Goal: Task Accomplishment & Management: Complete application form

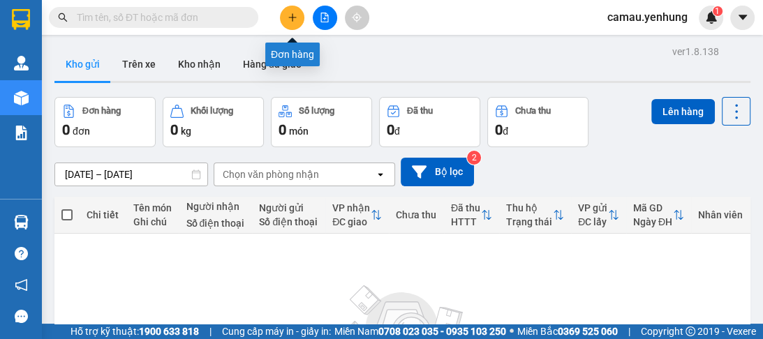
click at [298, 16] on button at bounding box center [292, 18] width 24 height 24
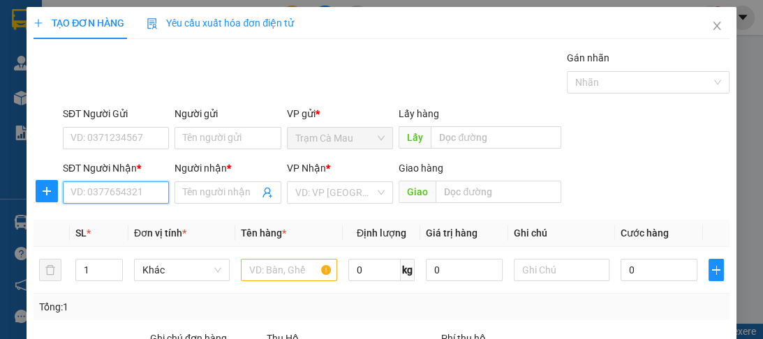
click at [96, 195] on input "SĐT Người Nhận *" at bounding box center [116, 193] width 106 height 22
type input "0941672983"
click at [97, 226] on div "0941672983 - A" at bounding box center [115, 219] width 89 height 15
type input "A"
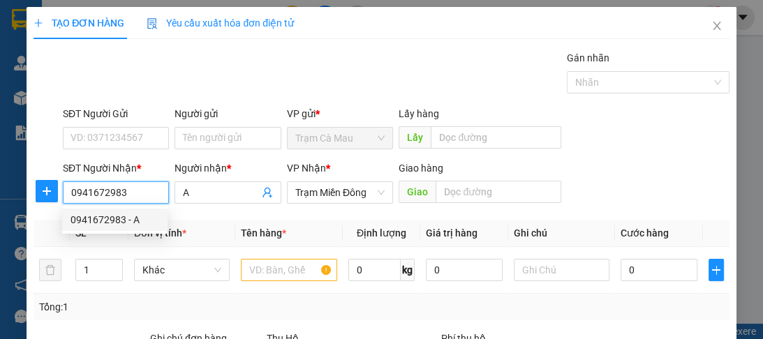
type input "100.000"
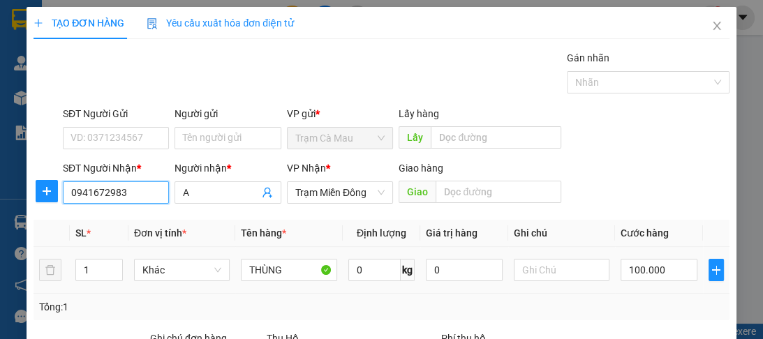
scroll to position [112, 0]
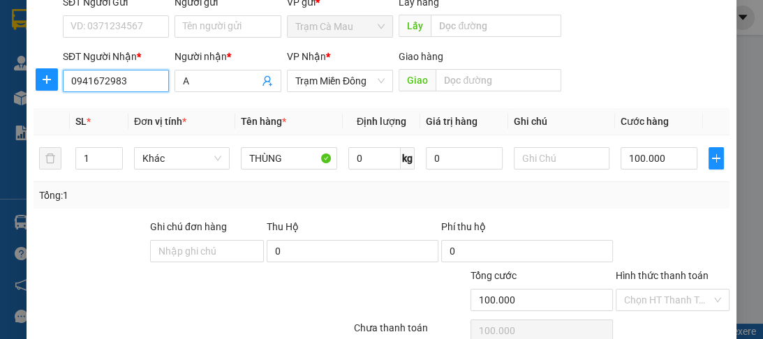
type input "0941672983"
click at [638, 274] on label "Hình thức thanh toán" at bounding box center [662, 275] width 93 height 11
click at [638, 290] on input "Hình thức thanh toán" at bounding box center [667, 300] width 87 height 21
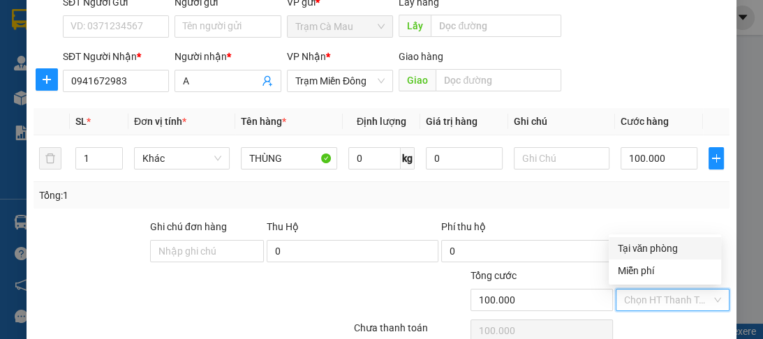
click at [642, 249] on div "Tại văn phòng" at bounding box center [665, 248] width 96 height 15
type input "0"
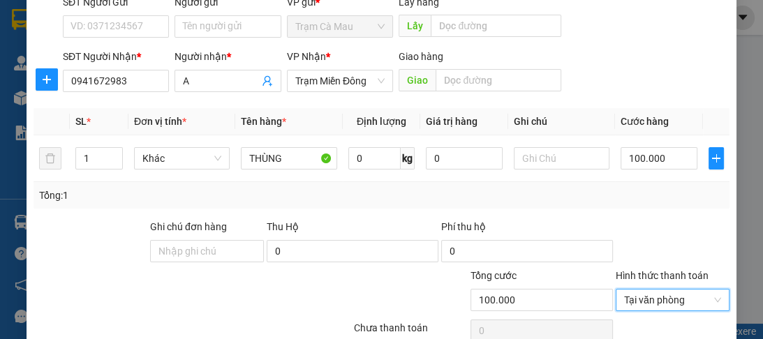
scroll to position [176, 0]
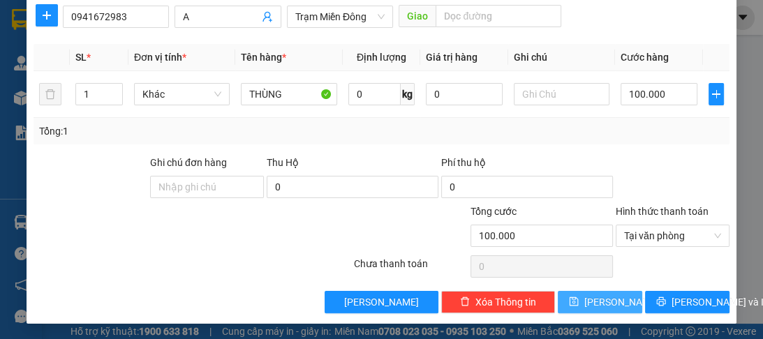
click at [595, 298] on span "[PERSON_NAME]" at bounding box center [621, 302] width 75 height 15
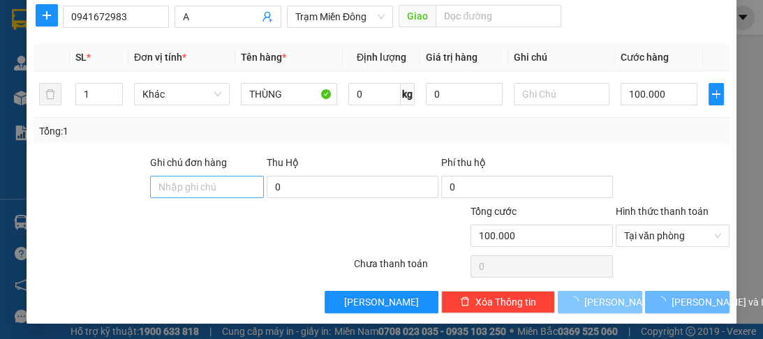
type input "0"
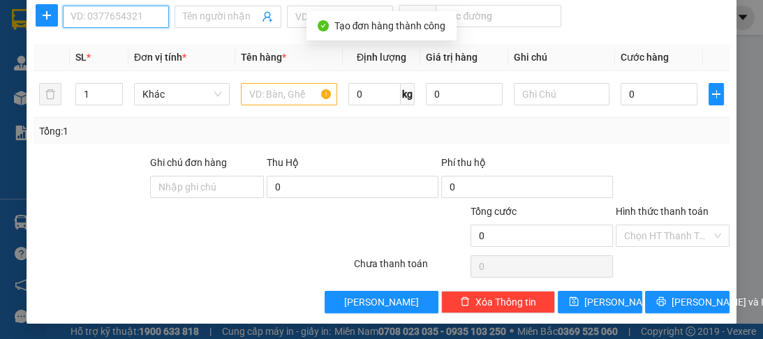
click at [84, 17] on input "SĐT Người Nhận *" at bounding box center [116, 17] width 106 height 22
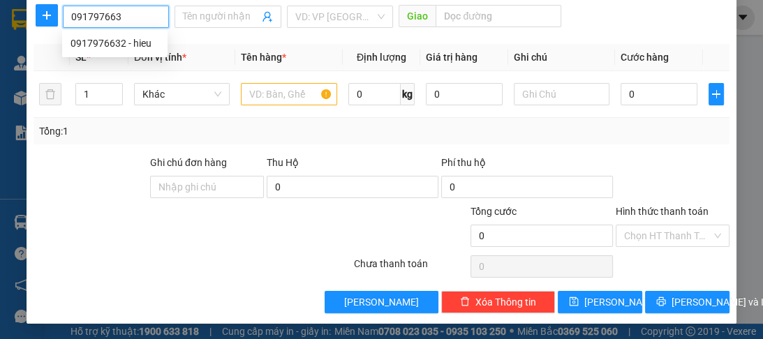
type input "0917976632"
click at [75, 41] on div "0917976632 - hieu" at bounding box center [115, 43] width 89 height 15
type input "hieu"
type input "50.000"
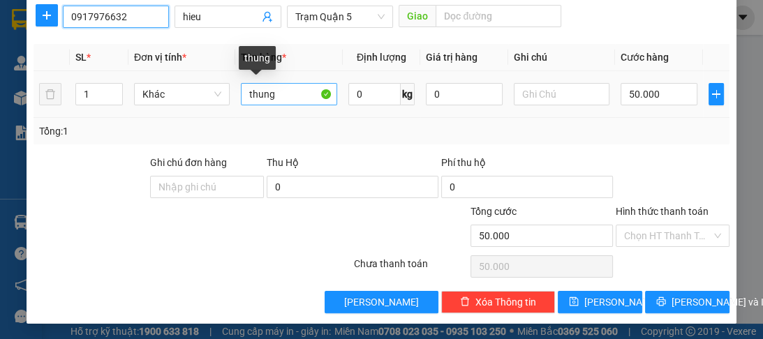
type input "0917976632"
click at [279, 95] on input "thung" at bounding box center [289, 94] width 96 height 22
type input "t"
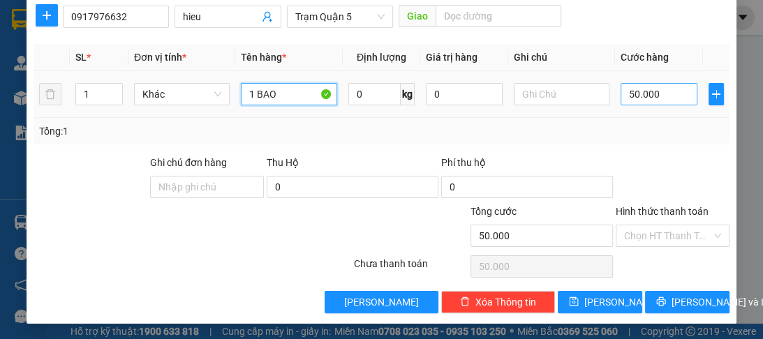
type input "1 BAO"
click at [651, 87] on input "50.000" at bounding box center [659, 94] width 77 height 22
type input "0"
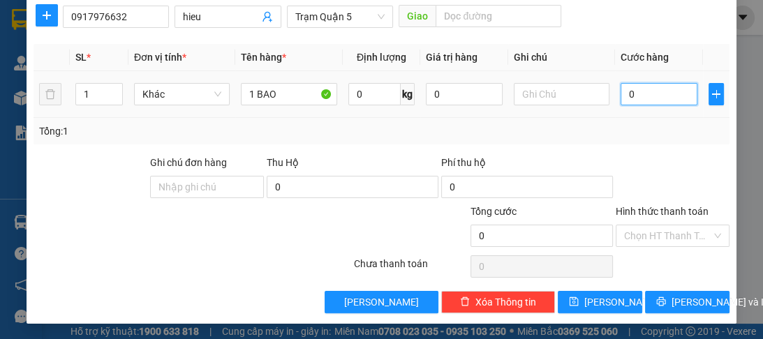
type input "7"
type input "07"
type input "70"
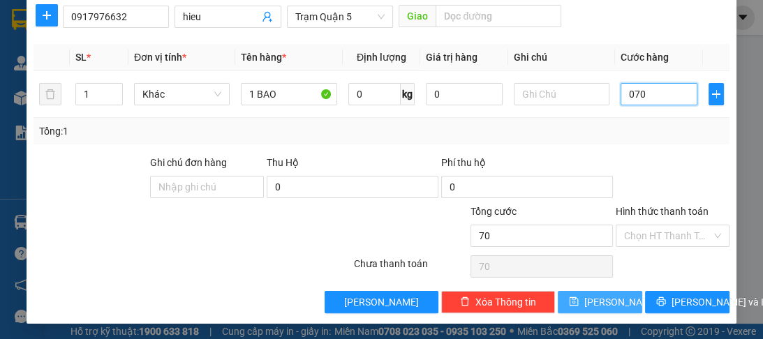
type input "070"
type input "70.000"
click at [595, 299] on span "[PERSON_NAME]" at bounding box center [621, 302] width 75 height 15
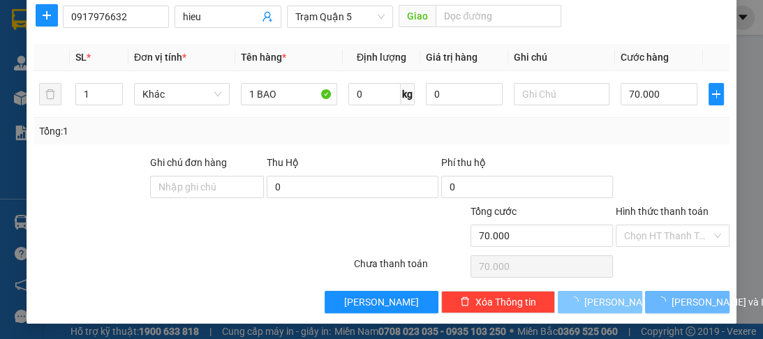
type input "0"
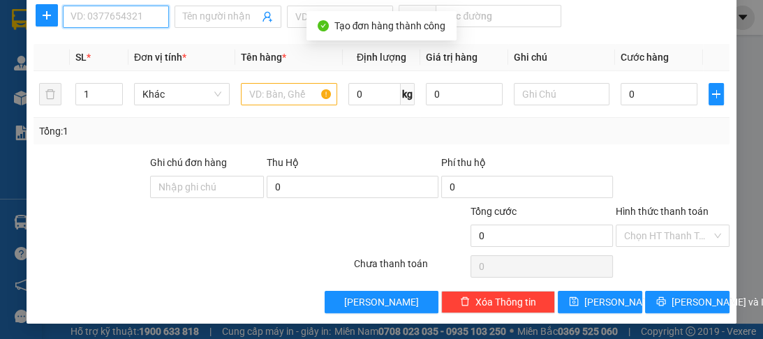
click at [143, 19] on input "SĐT Người Nhận *" at bounding box center [116, 17] width 106 height 22
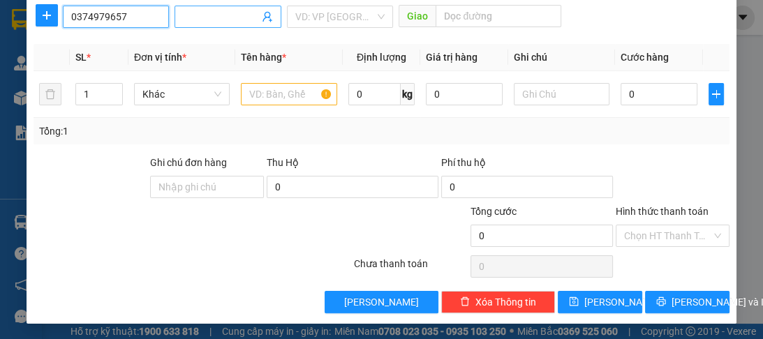
type input "0374979657"
click at [218, 15] on input "Người nhận *" at bounding box center [220, 16] width 75 height 15
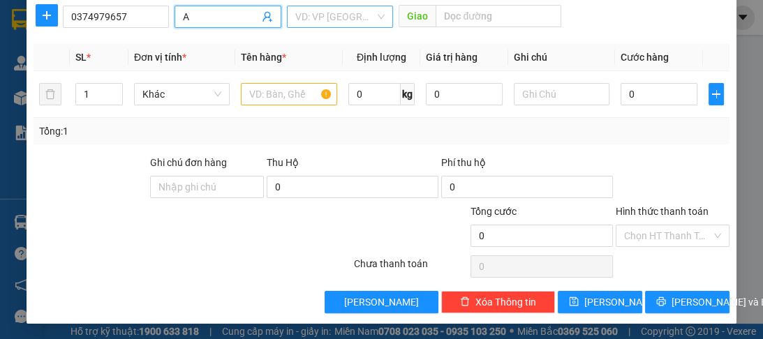
type input "A"
click at [318, 20] on input "search" at bounding box center [335, 16] width 80 height 21
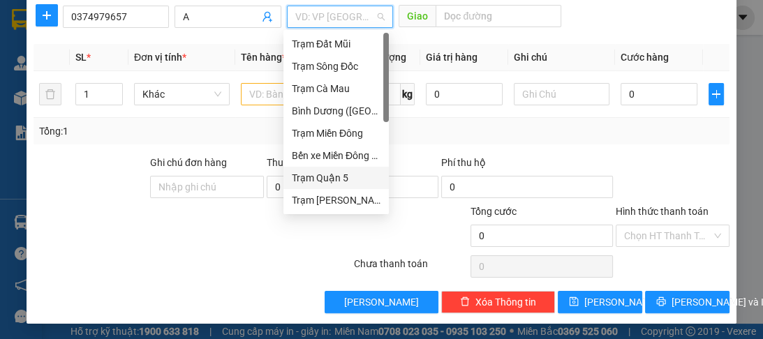
click at [328, 179] on div "Trạm Quận 5" at bounding box center [336, 177] width 89 height 15
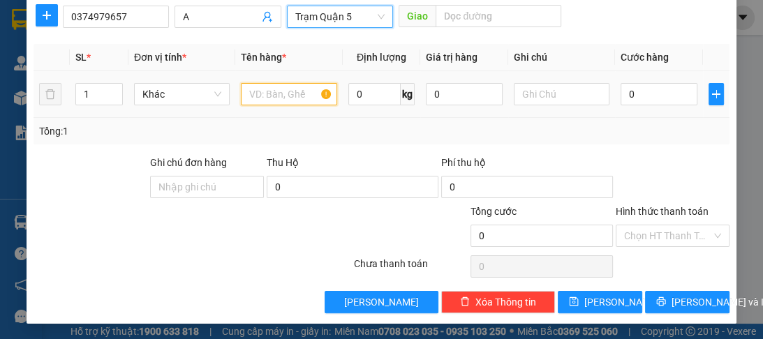
click at [282, 101] on input "text" at bounding box center [289, 94] width 96 height 22
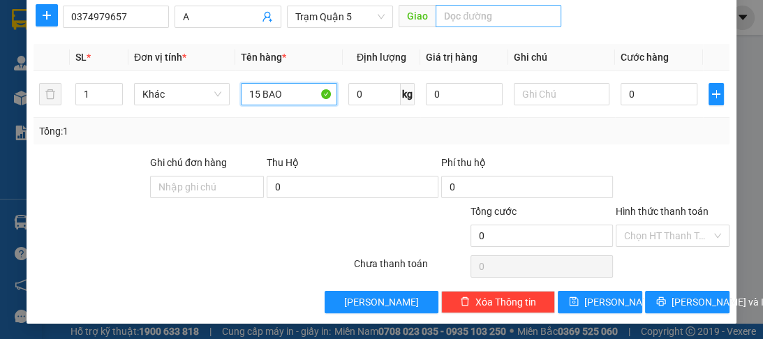
type input "15 BAO"
click at [469, 14] on input "text" at bounding box center [499, 16] width 126 height 22
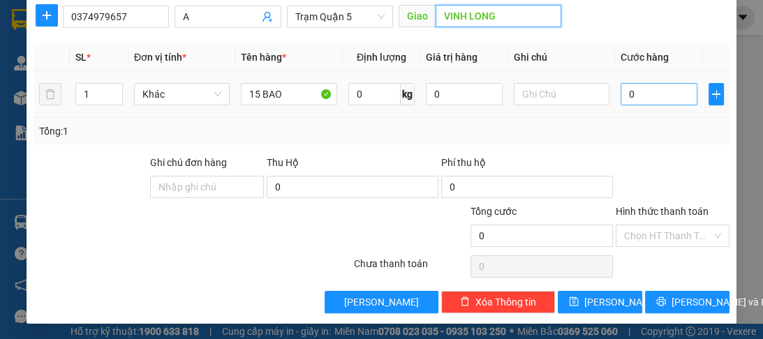
type input "VINH LONG"
click at [630, 94] on input "0" at bounding box center [659, 94] width 77 height 22
type input "3"
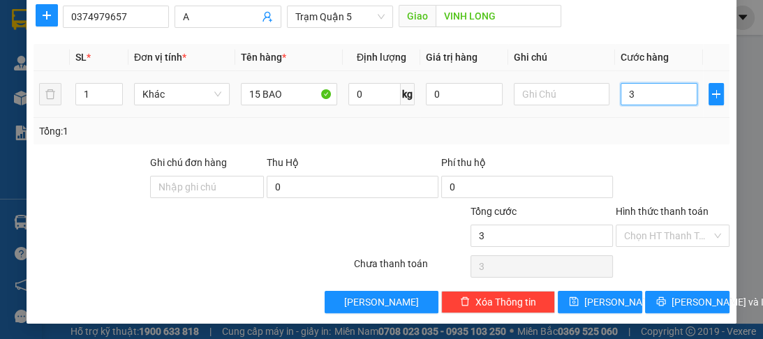
type input "35"
type input "350"
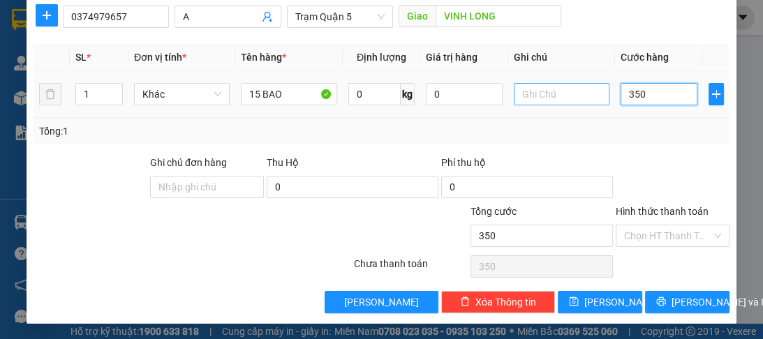
type input "350"
type input "350.000"
click at [550, 98] on input "text" at bounding box center [562, 94] width 96 height 22
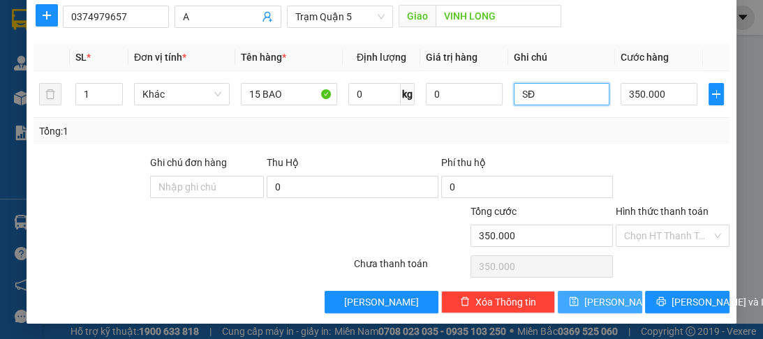
type input "SĐ"
click at [606, 304] on span "[PERSON_NAME]" at bounding box center [621, 302] width 75 height 15
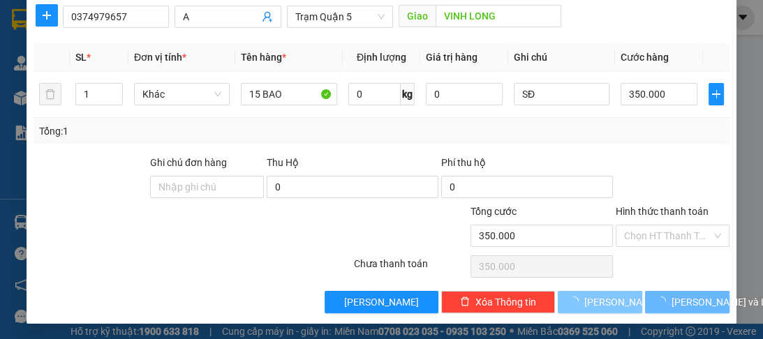
type input "0"
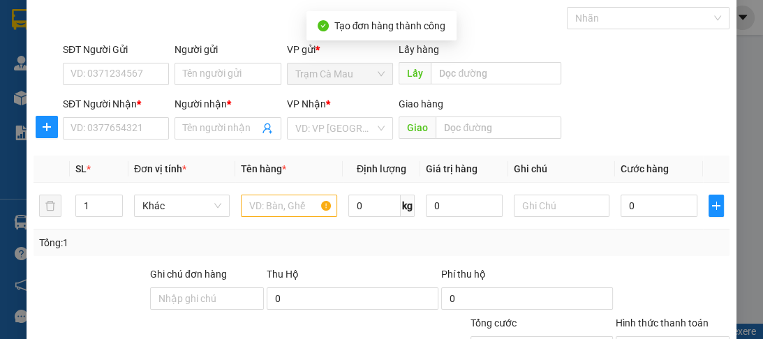
scroll to position [0, 0]
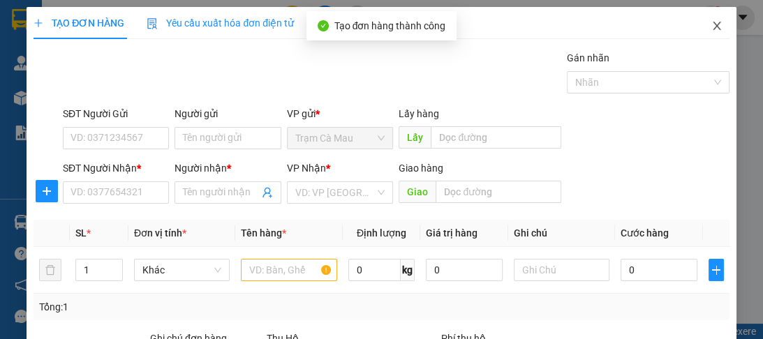
click at [713, 25] on icon "close" at bounding box center [717, 26] width 8 height 8
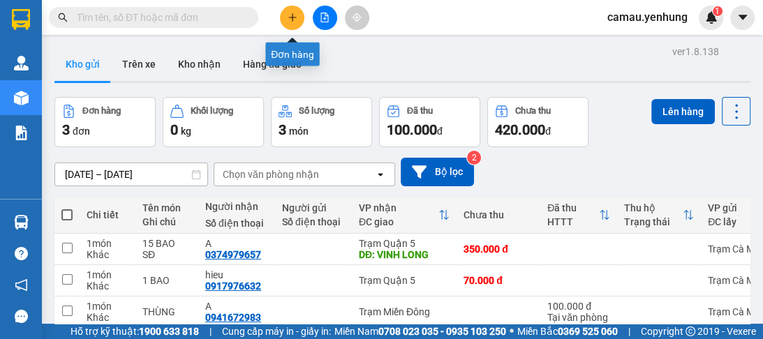
click at [292, 20] on icon "plus" at bounding box center [292, 17] width 1 height 8
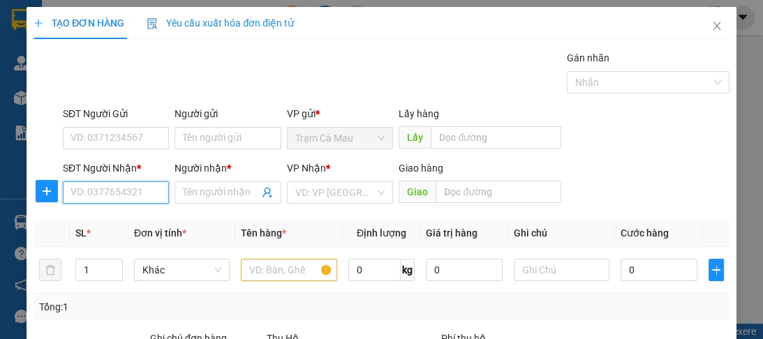
click at [141, 196] on input "SĐT Người Nhận *" at bounding box center [116, 193] width 106 height 22
type input "0876034203"
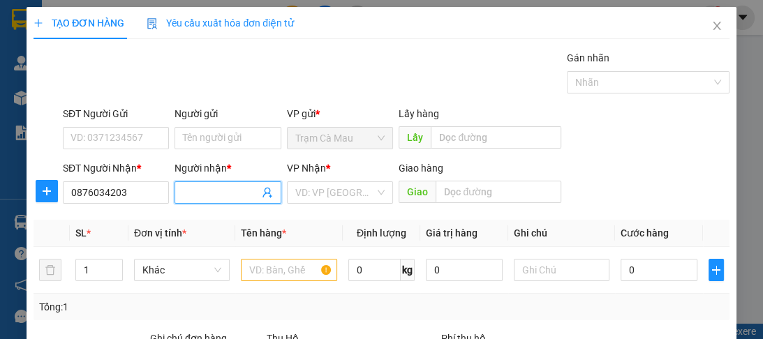
click at [197, 183] on span at bounding box center [228, 193] width 106 height 22
type input "A"
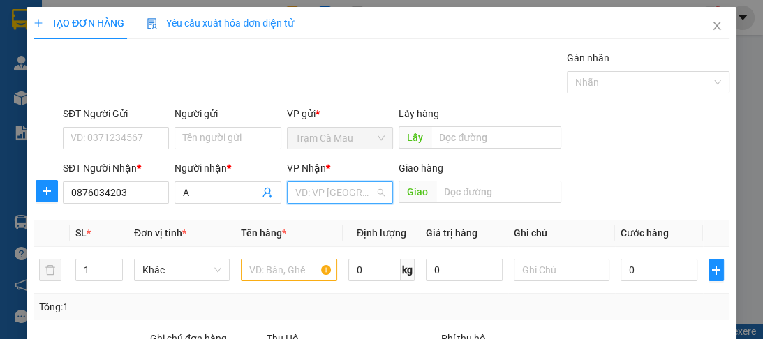
click at [307, 189] on input "search" at bounding box center [335, 192] width 80 height 21
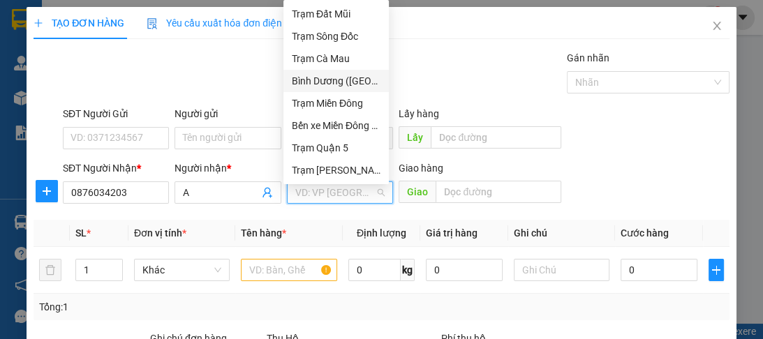
click at [338, 79] on div "Bình Dương ([GEOGRAPHIC_DATA])" at bounding box center [336, 80] width 89 height 15
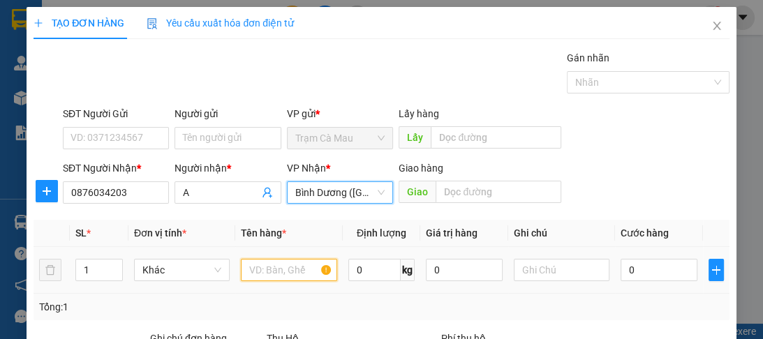
click at [281, 271] on input "text" at bounding box center [289, 270] width 96 height 22
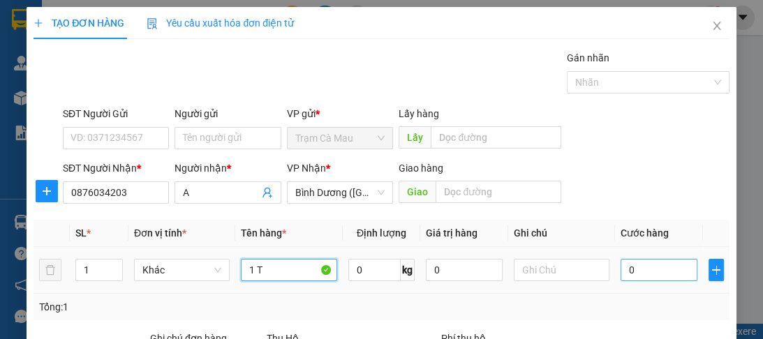
type input "1 T"
click at [629, 265] on input "0" at bounding box center [659, 270] width 77 height 22
type input "1"
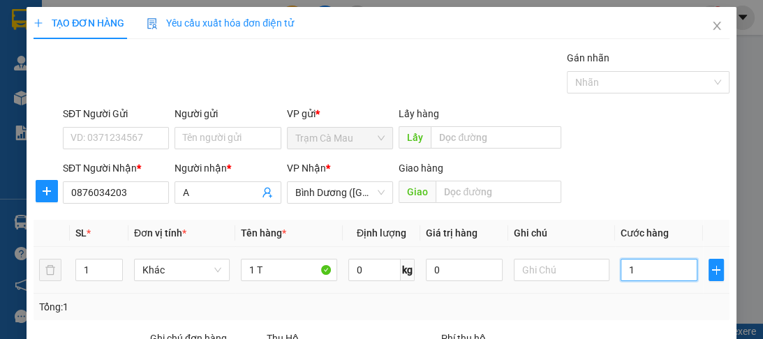
type input "10"
type input "100"
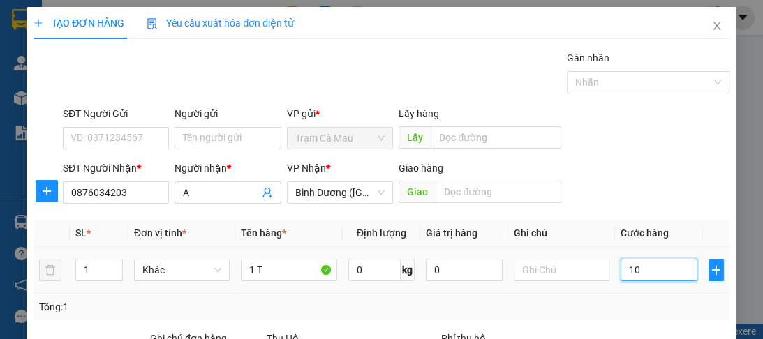
type input "100"
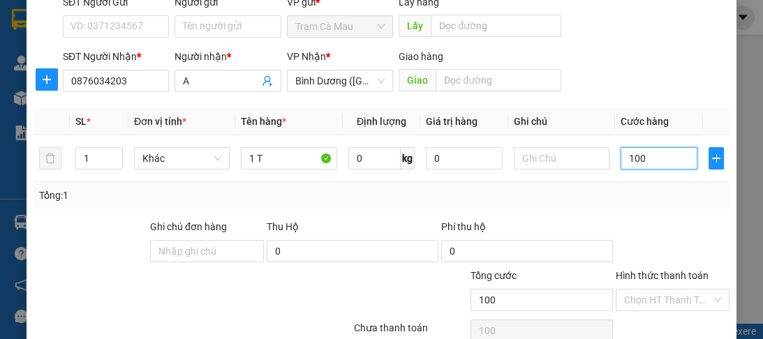
scroll to position [168, 0]
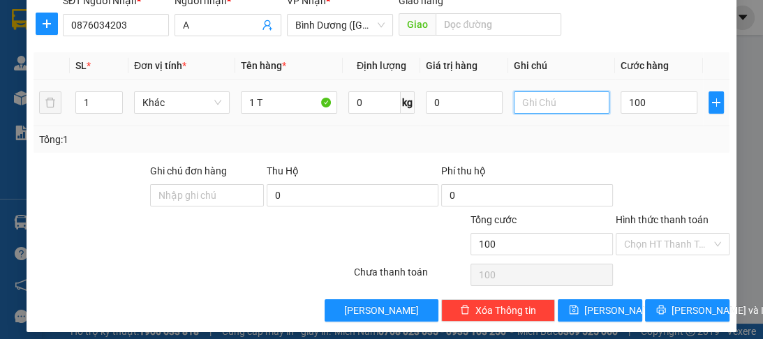
type input "100.000"
click at [529, 109] on input "text" at bounding box center [562, 102] width 96 height 22
type input "SĐ"
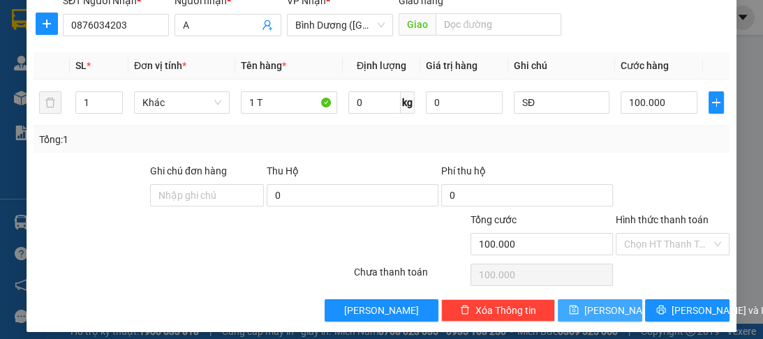
click at [605, 309] on span "[PERSON_NAME]" at bounding box center [621, 310] width 75 height 15
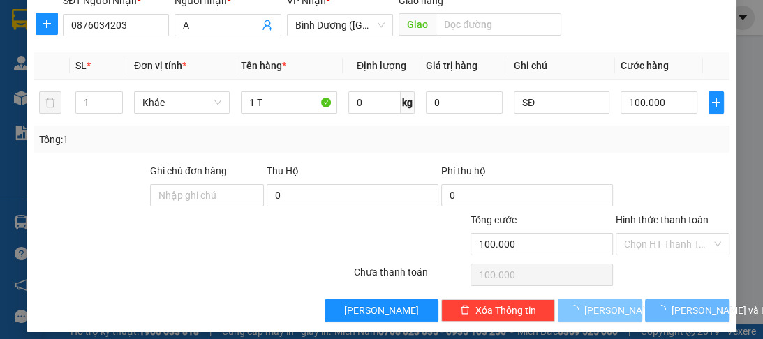
type input "0"
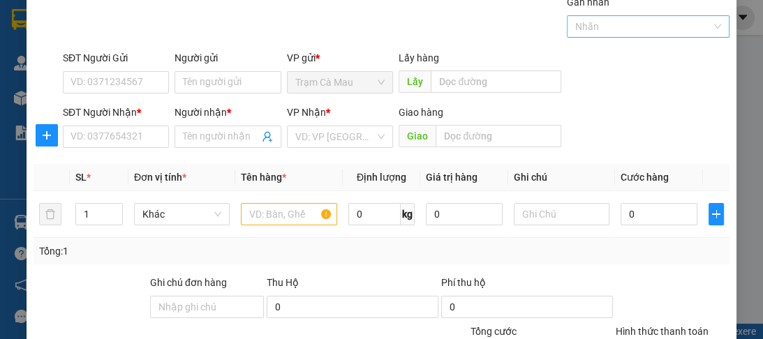
scroll to position [0, 0]
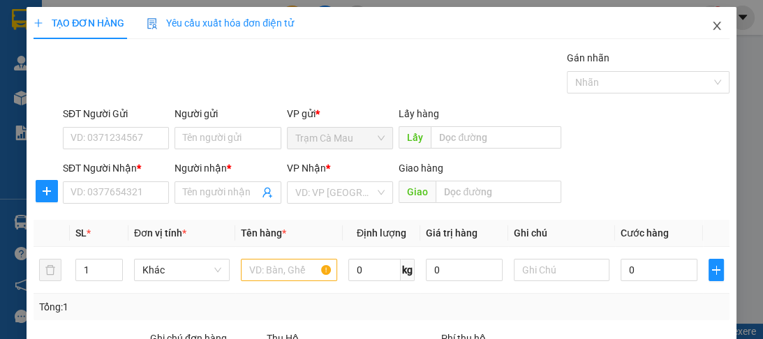
click at [713, 30] on icon "close" at bounding box center [717, 26] width 8 height 8
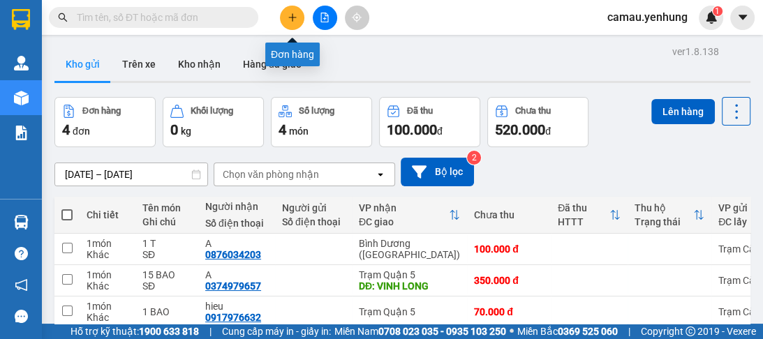
click at [299, 17] on button at bounding box center [292, 18] width 24 height 24
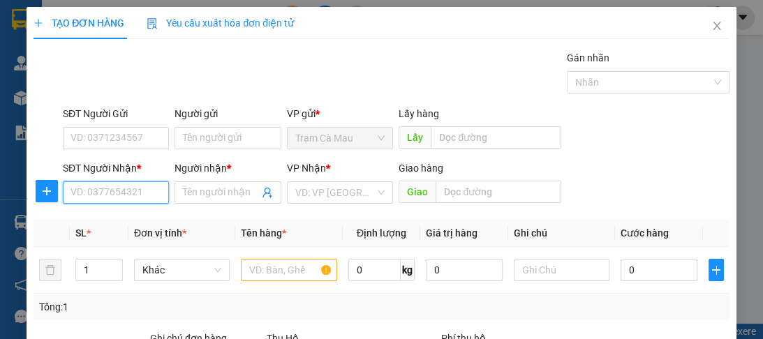
click at [138, 193] on input "SĐT Người Nhận *" at bounding box center [116, 193] width 106 height 22
type input "0989575375"
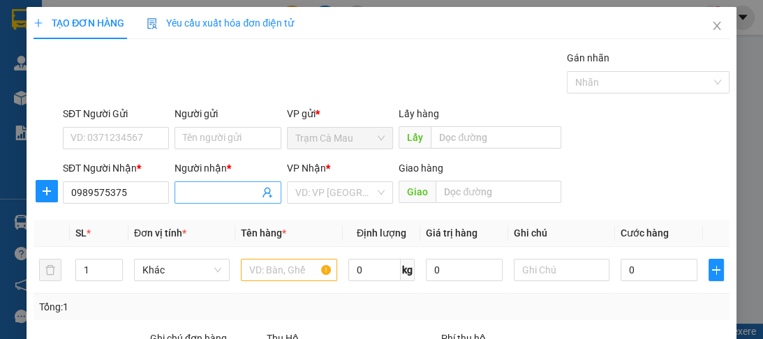
click at [230, 196] on input "Người nhận *" at bounding box center [220, 192] width 75 height 15
type input "A"
click at [329, 193] on input "search" at bounding box center [335, 192] width 80 height 21
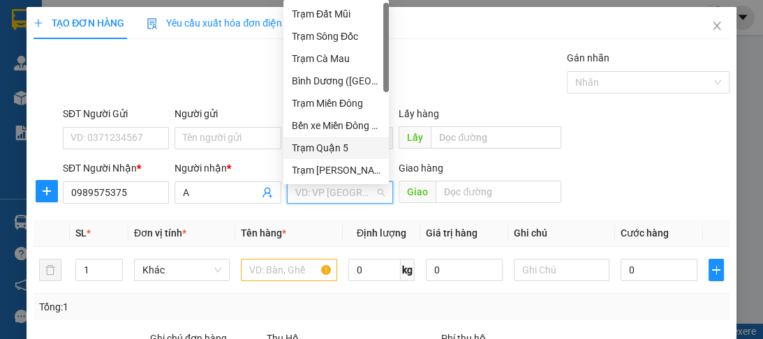
click at [317, 152] on div "Trạm Quận 5" at bounding box center [336, 147] width 89 height 15
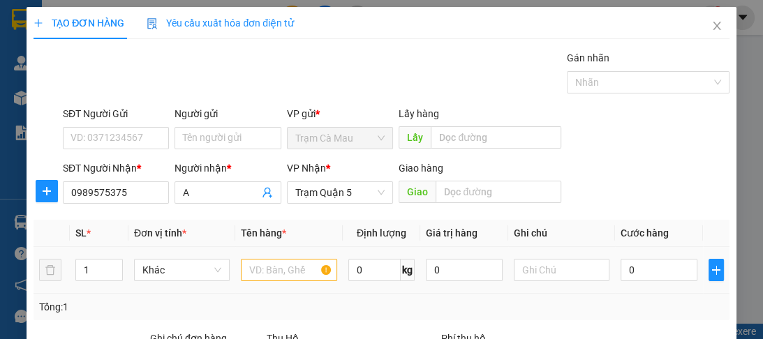
click at [277, 258] on div at bounding box center [289, 270] width 96 height 28
click at [274, 267] on input "text" at bounding box center [289, 270] width 96 height 22
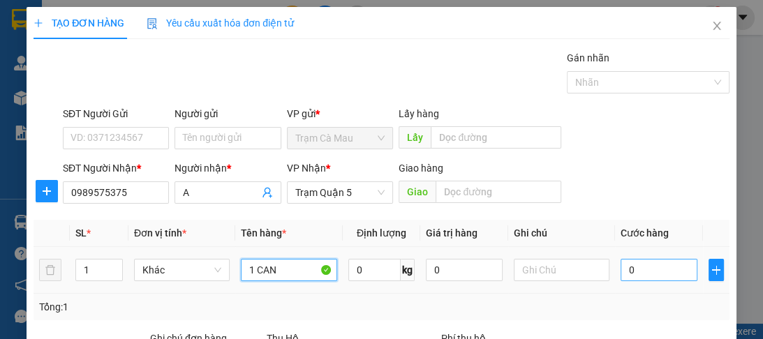
type input "1 CAN"
click at [649, 274] on input "0" at bounding box center [659, 270] width 77 height 22
type input "5"
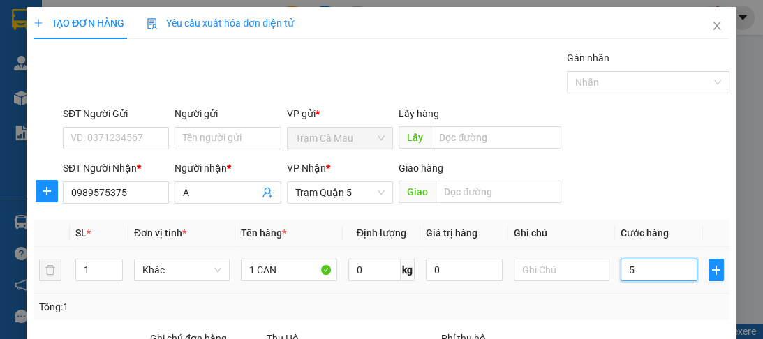
type input "50"
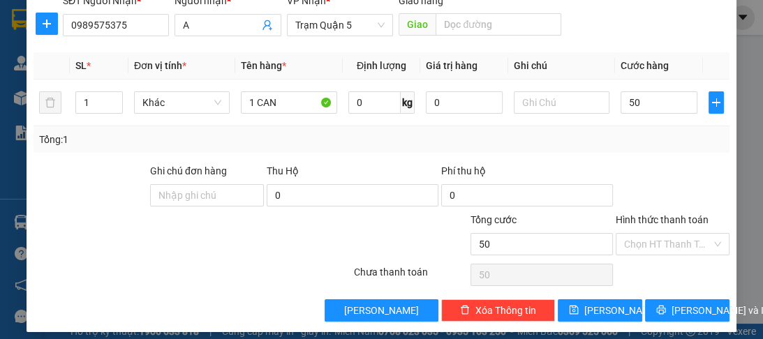
type input "50.000"
click at [643, 221] on label "Hình thức thanh toán" at bounding box center [662, 219] width 93 height 11
click at [643, 234] on input "Hình thức thanh toán" at bounding box center [667, 244] width 87 height 21
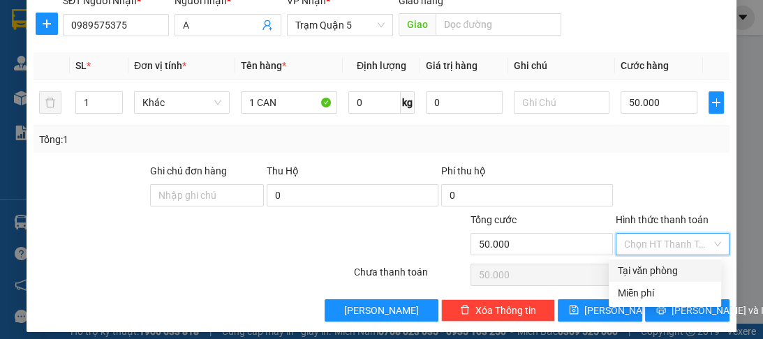
click at [641, 267] on div "Tại văn phòng" at bounding box center [665, 270] width 96 height 15
type input "0"
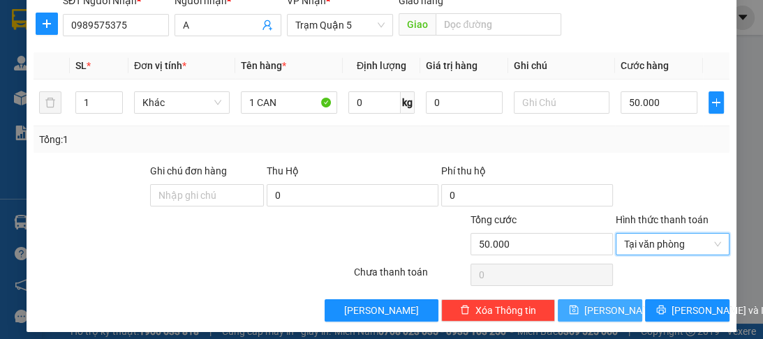
click at [601, 305] on span "[PERSON_NAME]" at bounding box center [621, 310] width 75 height 15
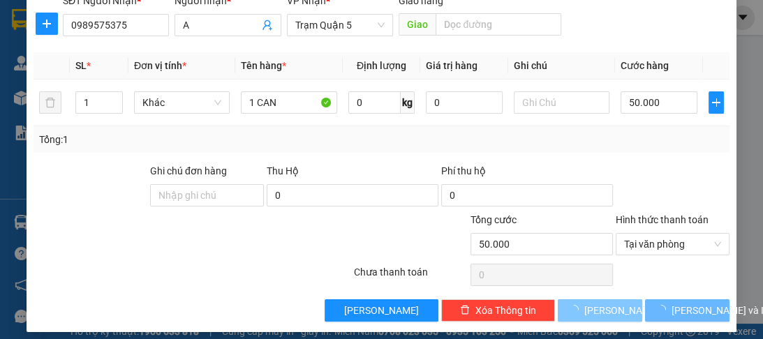
type input "0"
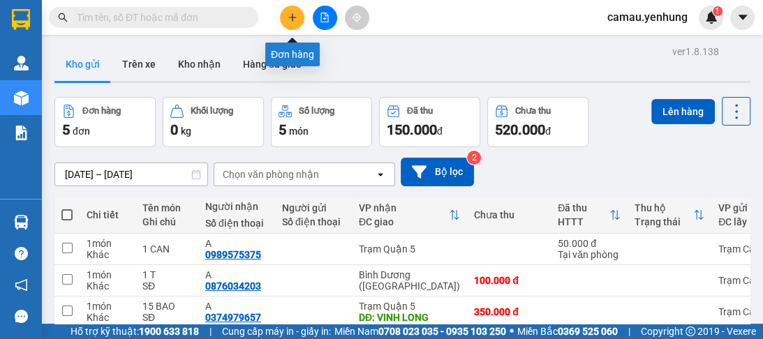
click at [286, 26] on button at bounding box center [292, 18] width 24 height 24
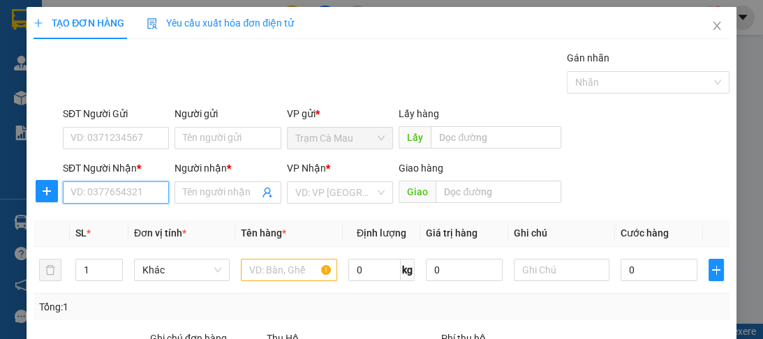
click at [117, 184] on input "SĐT Người Nhận *" at bounding box center [116, 193] width 106 height 22
type input "0942163161"
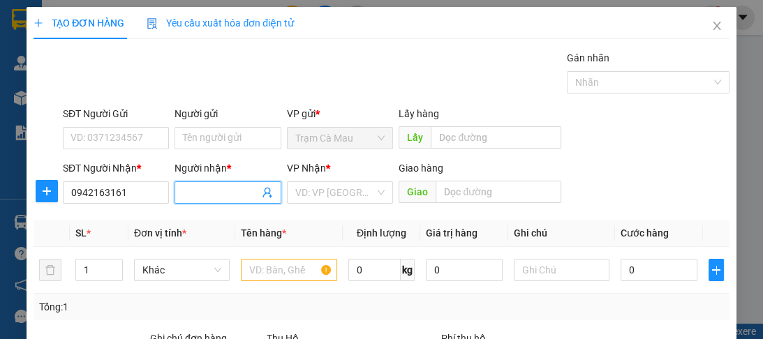
click at [198, 195] on input "Người nhận *" at bounding box center [220, 192] width 75 height 15
type input "A"
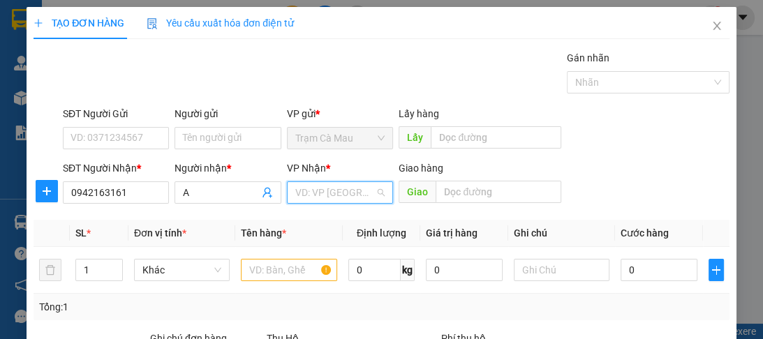
click at [321, 198] on input "search" at bounding box center [335, 192] width 80 height 21
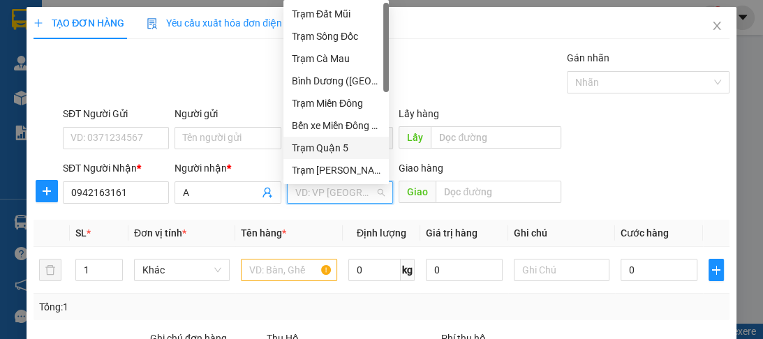
click at [323, 150] on div "Trạm Quận 5" at bounding box center [336, 147] width 89 height 15
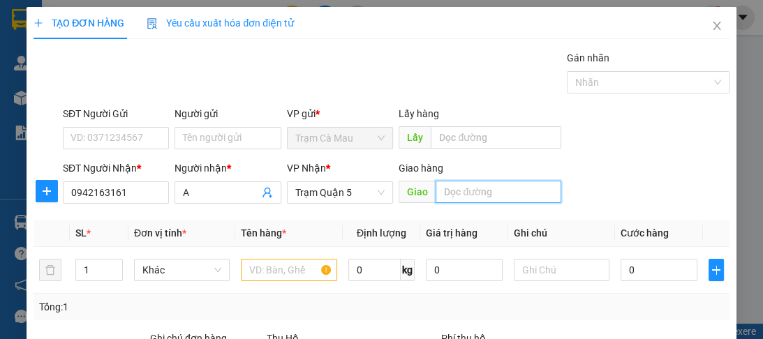
click at [499, 190] on input "text" at bounding box center [499, 192] width 126 height 22
type input "GÒ MÂY"
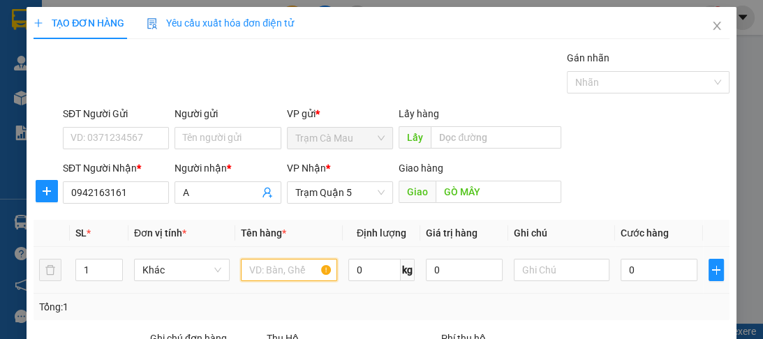
click at [291, 277] on input "text" at bounding box center [289, 270] width 96 height 22
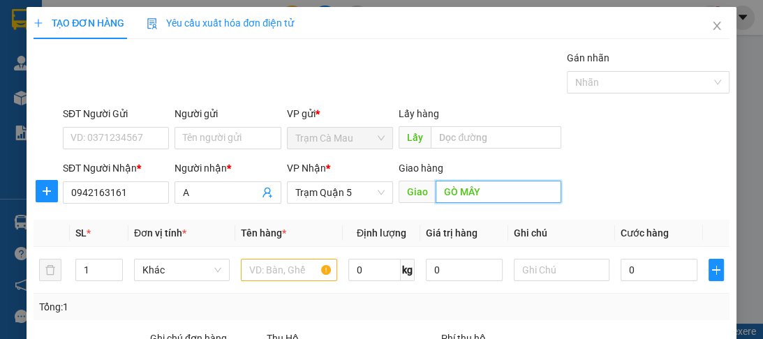
click at [494, 195] on input "GÒ MÂY" at bounding box center [499, 192] width 126 height 22
type input "AN LAC"
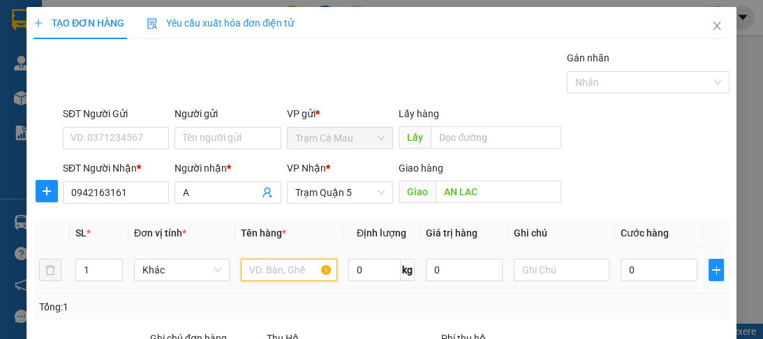
click at [302, 268] on input "text" at bounding box center [289, 270] width 96 height 22
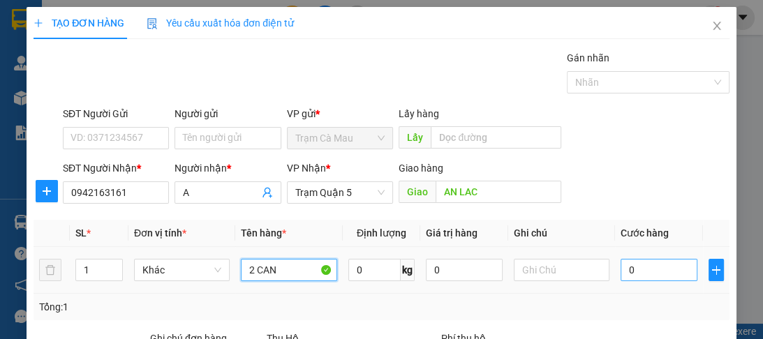
type input "2 CAN"
click at [656, 266] on input "0" at bounding box center [659, 270] width 77 height 22
type input "1"
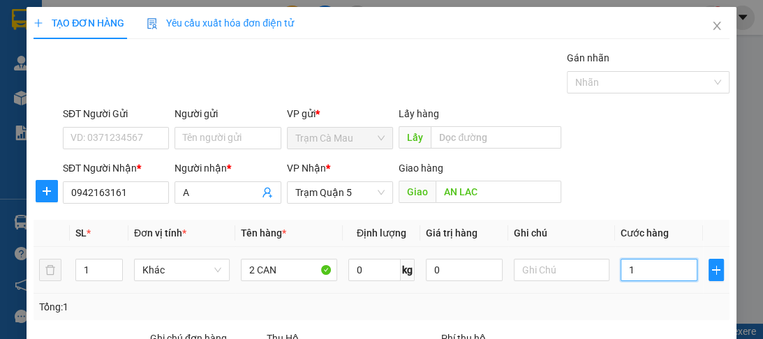
type input "12"
type input "120"
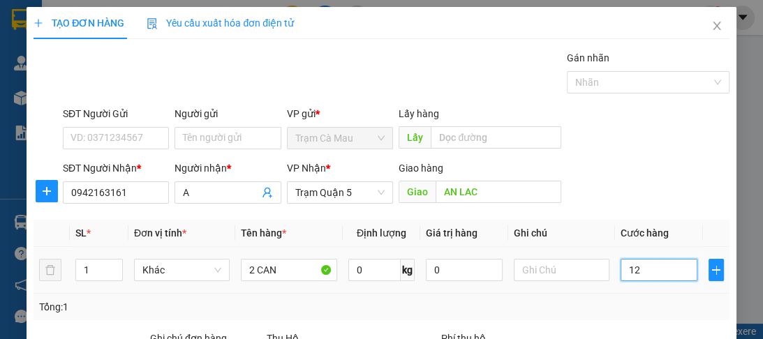
type input "120"
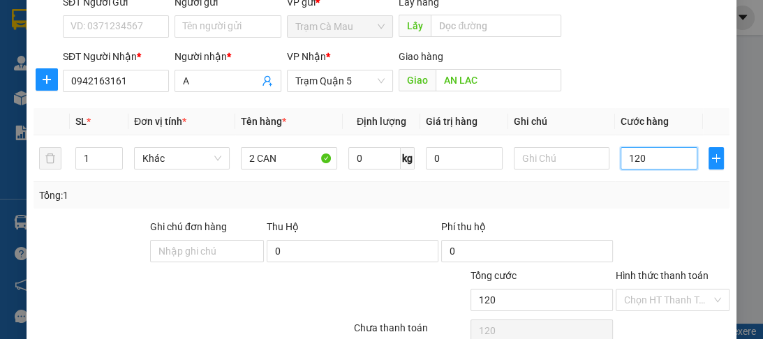
scroll to position [176, 0]
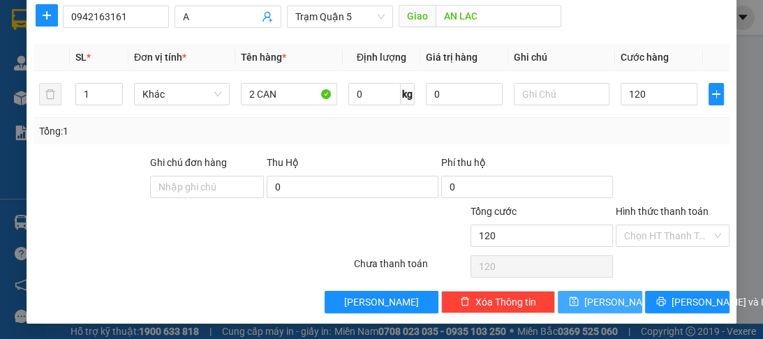
type input "120.000"
click at [589, 302] on button "[PERSON_NAME]" at bounding box center [600, 302] width 84 height 22
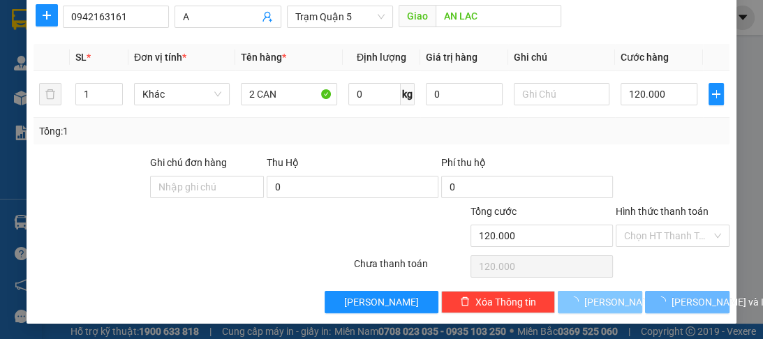
type input "0"
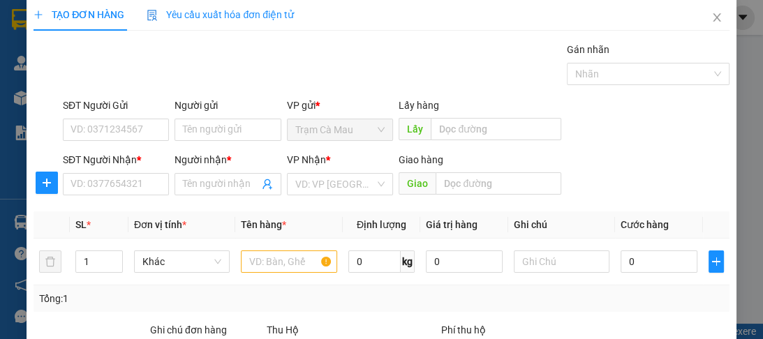
scroll to position [0, 0]
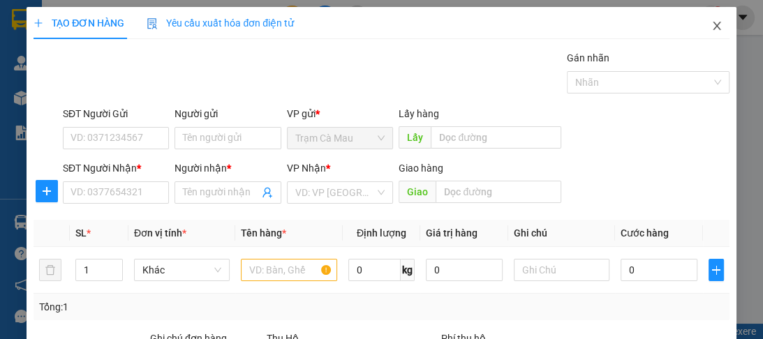
click at [702, 27] on span "Close" at bounding box center [717, 26] width 39 height 39
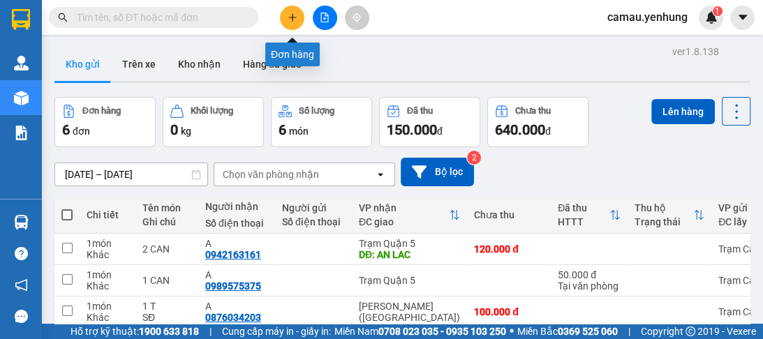
click at [284, 17] on button at bounding box center [292, 18] width 24 height 24
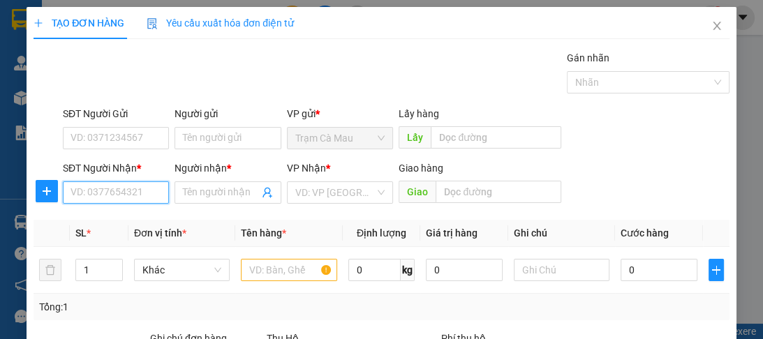
click at [124, 194] on input "SĐT Người Nhận *" at bounding box center [116, 193] width 106 height 22
type input "0359692745"
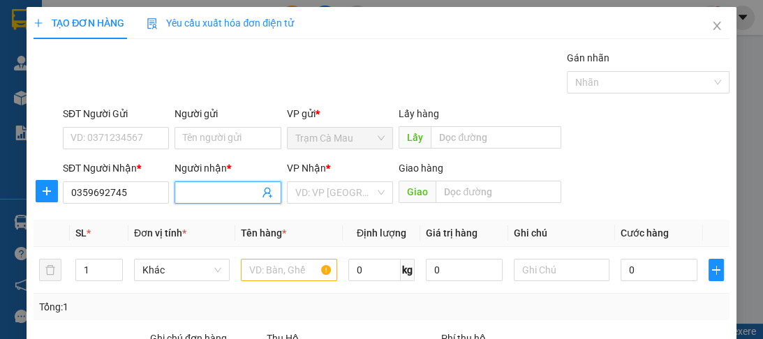
click at [223, 196] on input "Người nhận *" at bounding box center [220, 192] width 75 height 15
type input "A"
click at [306, 188] on input "search" at bounding box center [335, 192] width 80 height 21
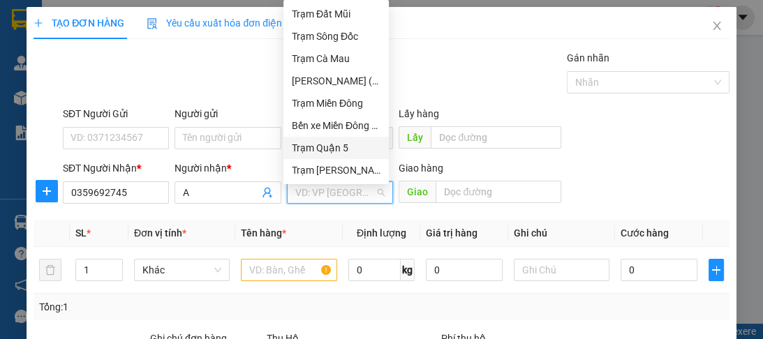
click at [325, 145] on div "Trạm Quận 5" at bounding box center [336, 147] width 89 height 15
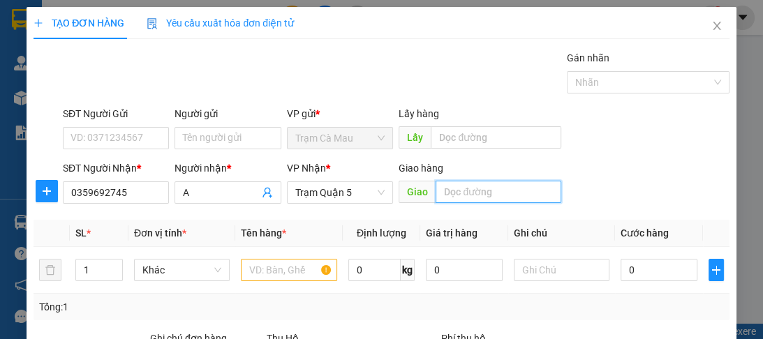
click at [445, 193] on input "text" at bounding box center [499, 192] width 126 height 22
type input "CTHO"
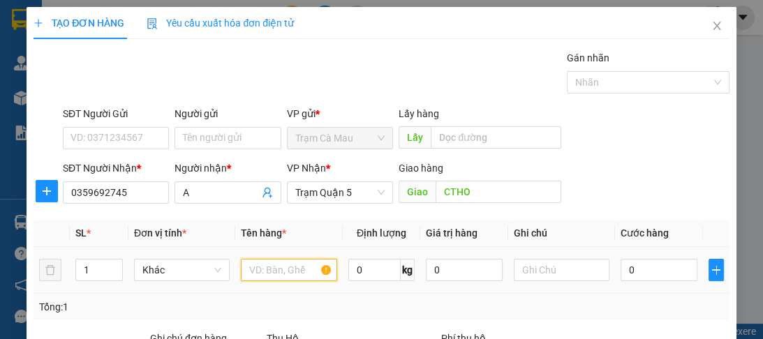
click at [258, 268] on input "text" at bounding box center [289, 270] width 96 height 22
click at [249, 270] on input "1T" at bounding box center [289, 270] width 96 height 22
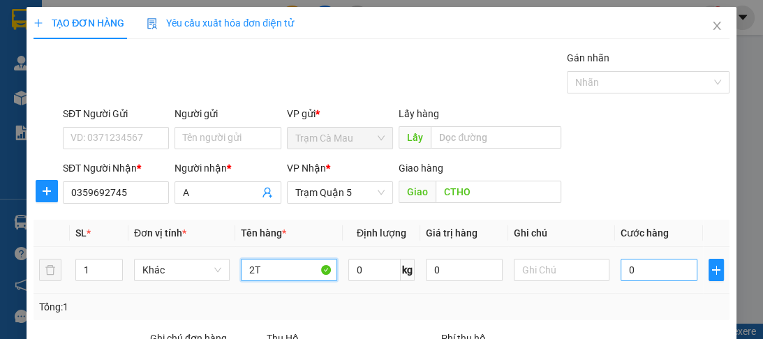
type input "2T"
click at [629, 265] on input "0" at bounding box center [659, 270] width 77 height 22
type input "1"
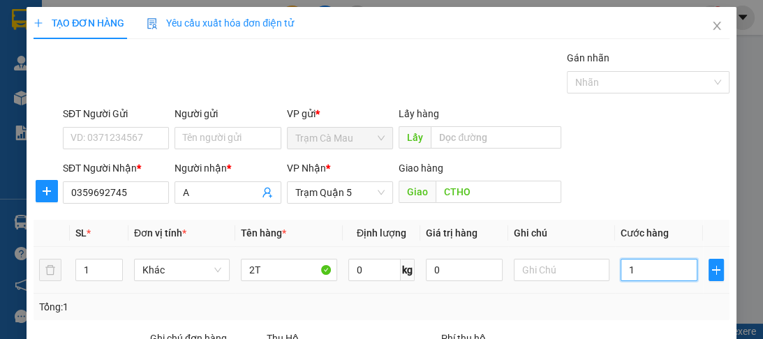
type input "14"
type input "140"
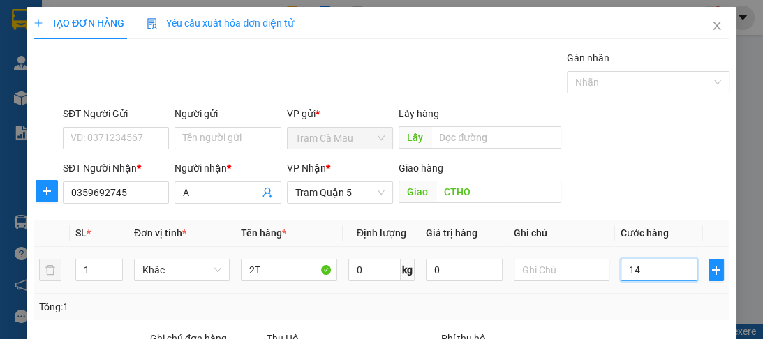
type input "140"
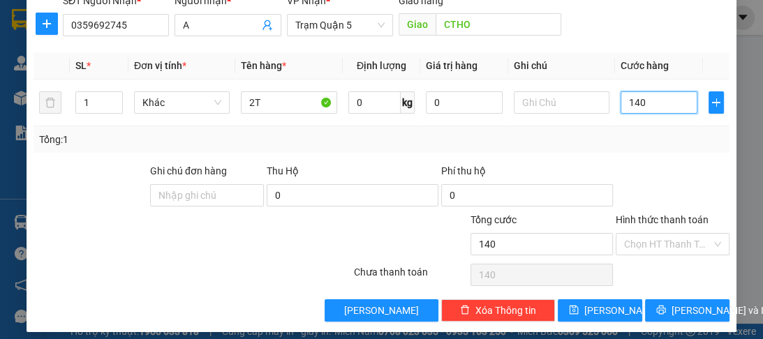
scroll to position [176, 0]
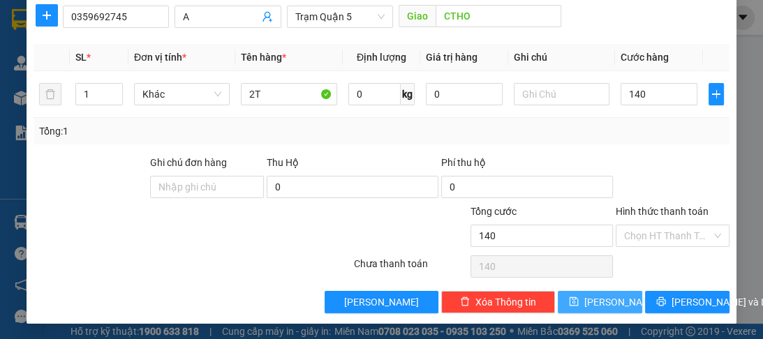
type input "140.000"
click at [600, 299] on span "[PERSON_NAME]" at bounding box center [621, 302] width 75 height 15
type input "0"
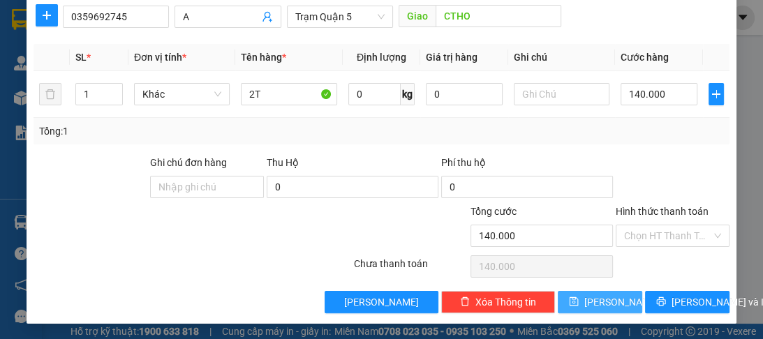
type input "0"
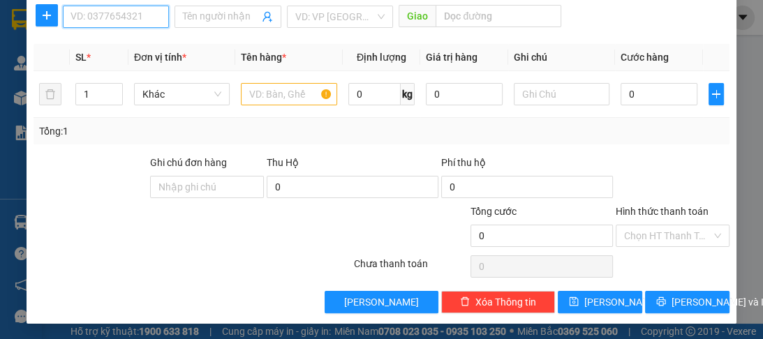
click at [131, 7] on input "SĐT Người Nhận *" at bounding box center [116, 17] width 106 height 22
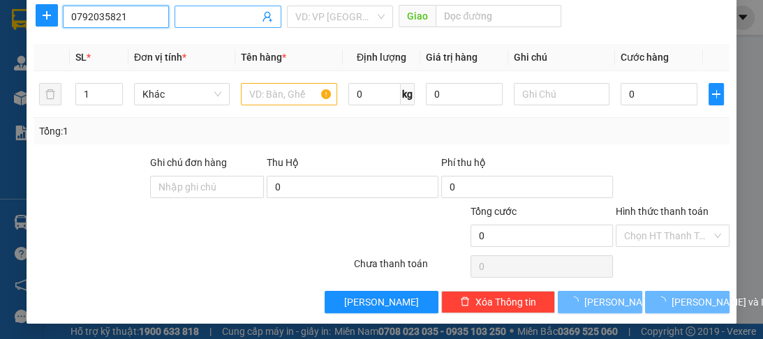
type input "0792035821"
click at [203, 14] on input "Người nhận *" at bounding box center [220, 16] width 75 height 15
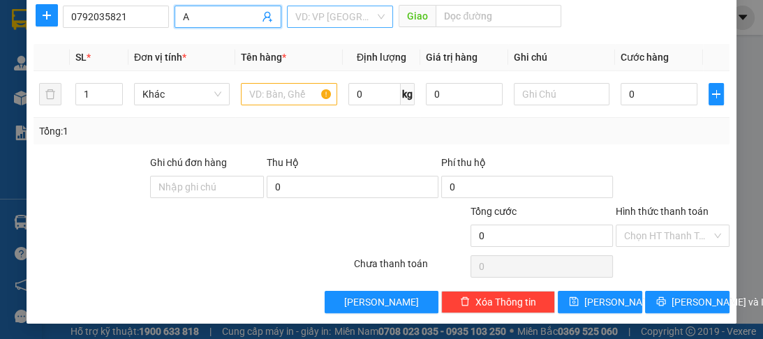
type input "A"
click at [351, 14] on input "search" at bounding box center [335, 16] width 80 height 21
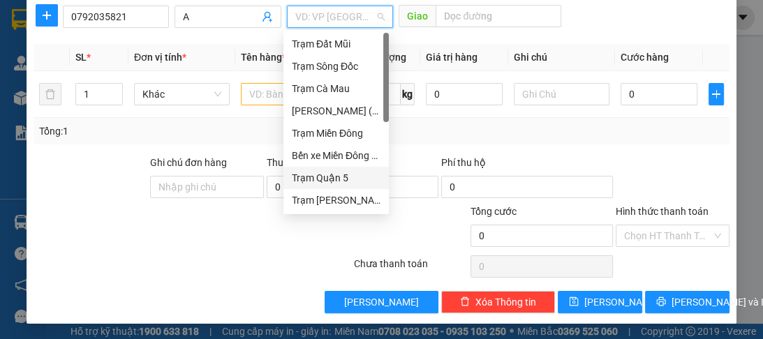
click at [326, 184] on div "Trạm Quận 5" at bounding box center [336, 177] width 89 height 15
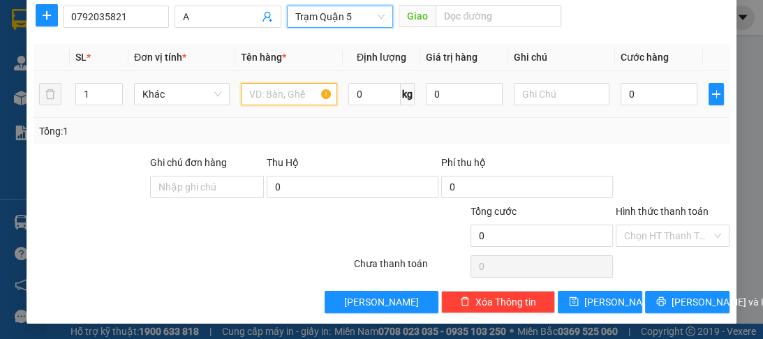
click at [280, 101] on input "text" at bounding box center [289, 94] width 96 height 22
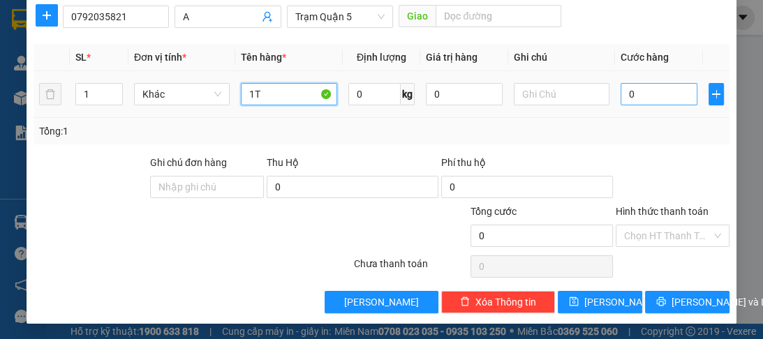
type input "1T"
click at [662, 101] on input "0" at bounding box center [659, 94] width 77 height 22
type input "1"
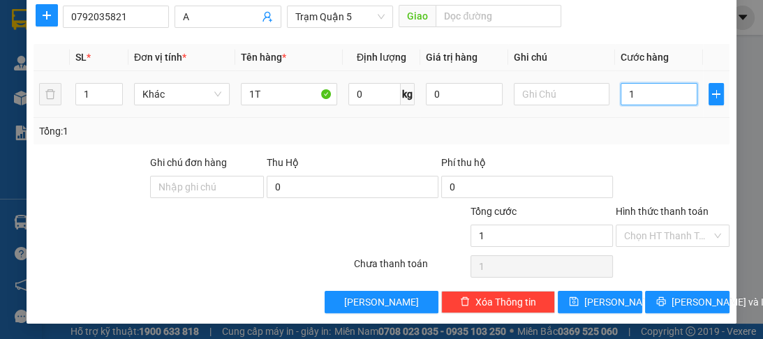
type input "10"
type input "100"
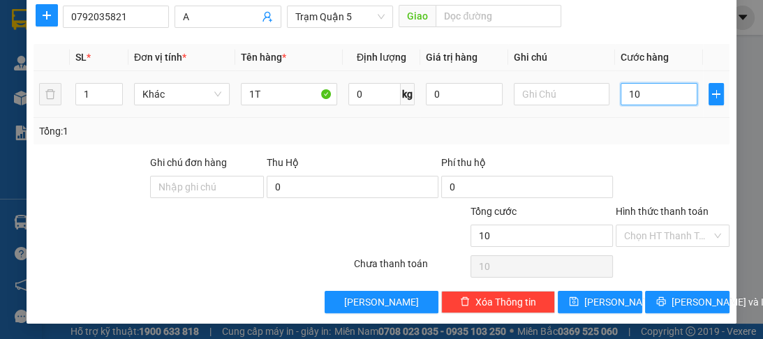
type input "100"
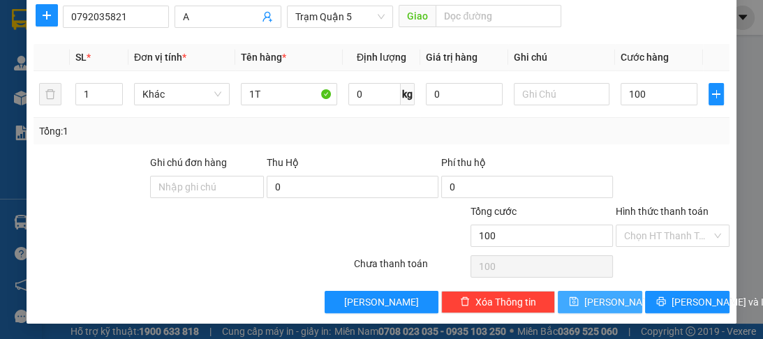
type input "100.000"
click at [598, 298] on span "[PERSON_NAME]" at bounding box center [621, 302] width 75 height 15
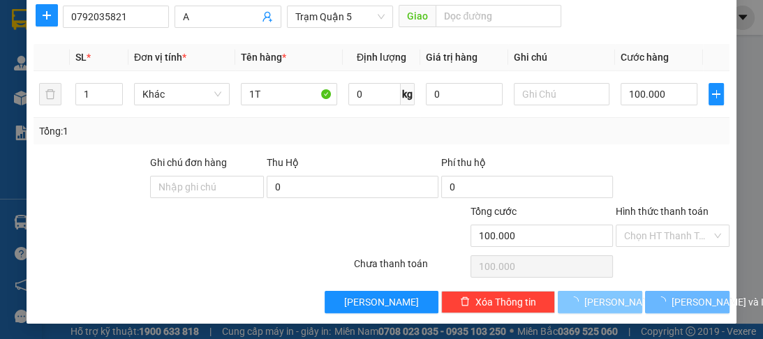
type input "0"
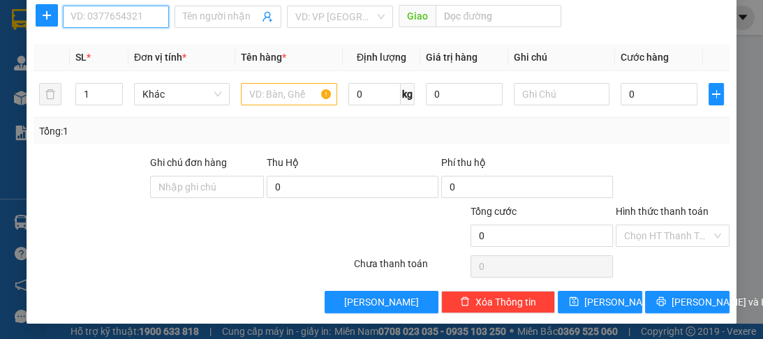
click at [137, 17] on input "SĐT Người Nhận *" at bounding box center [116, 17] width 106 height 22
type input "0876461934"
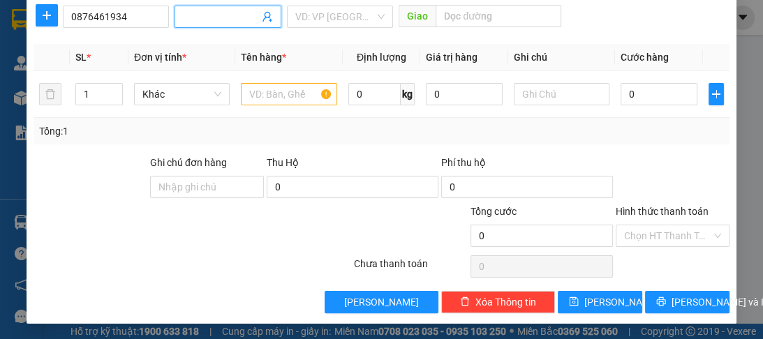
click at [195, 19] on input "Người nhận *" at bounding box center [220, 16] width 75 height 15
type input "A"
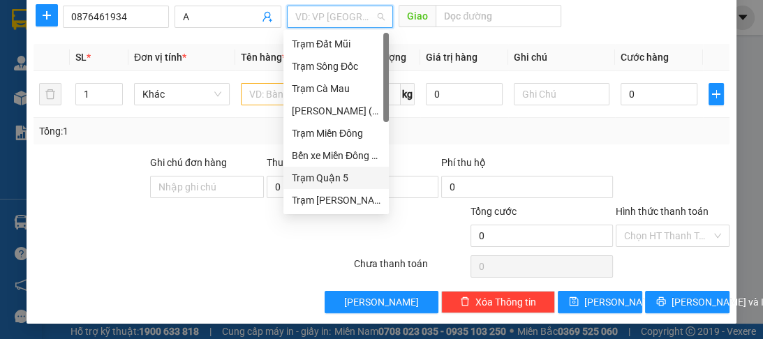
click at [297, 22] on input "search" at bounding box center [335, 16] width 80 height 21
click at [319, 175] on div "Trạm Quận 5" at bounding box center [336, 177] width 89 height 15
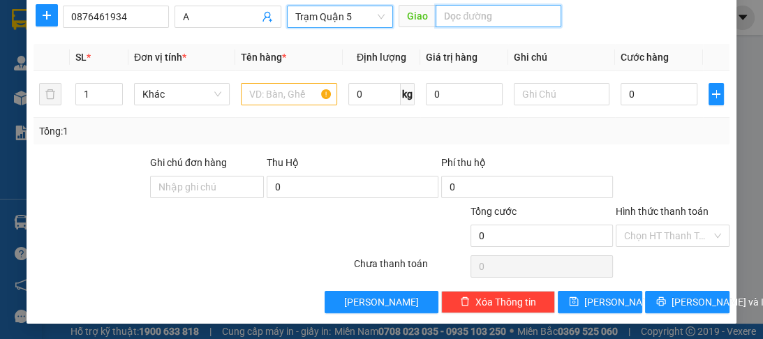
click at [480, 13] on input "text" at bounding box center [499, 16] width 126 height 22
type input "D"
type input "ĐN"
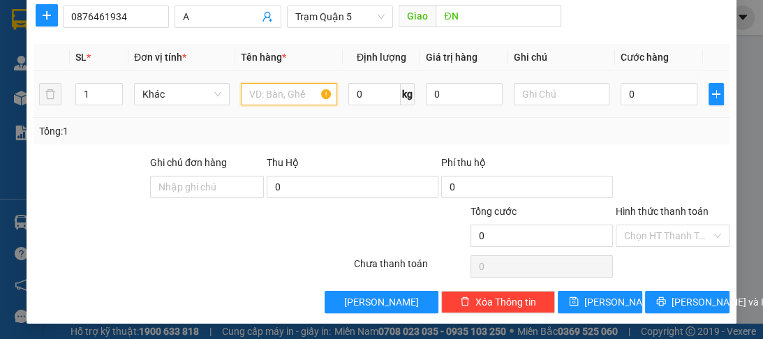
click at [302, 95] on input "text" at bounding box center [289, 94] width 96 height 22
type input "1T"
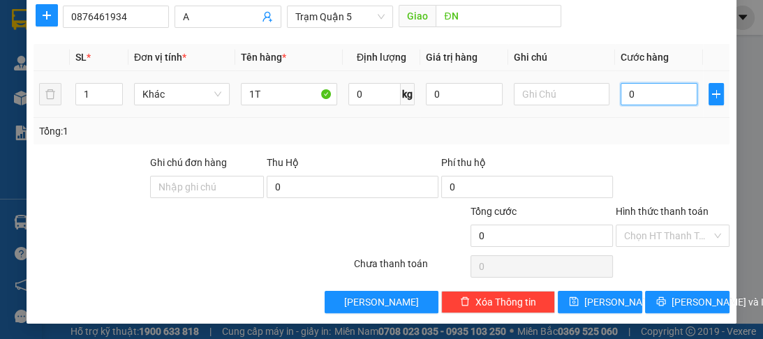
click at [652, 92] on input "0" at bounding box center [659, 94] width 77 height 22
type input "8"
type input "80"
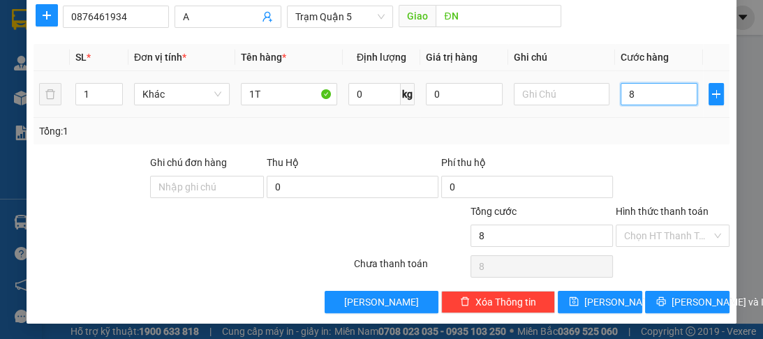
type input "80"
type input "80.000"
click at [665, 211] on label "Hình thức thanh toán" at bounding box center [662, 211] width 93 height 11
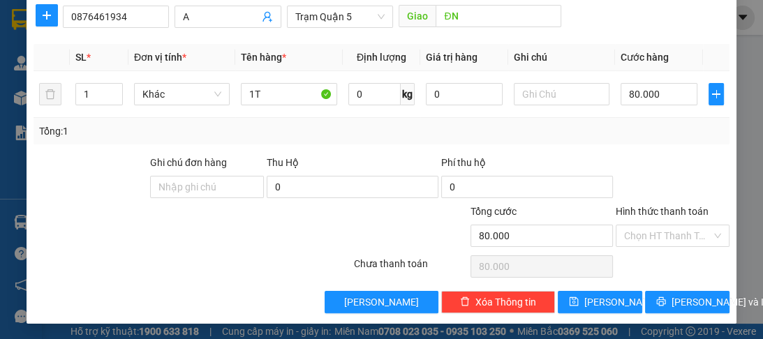
click at [665, 226] on input "Hình thức thanh toán" at bounding box center [667, 236] width 87 height 21
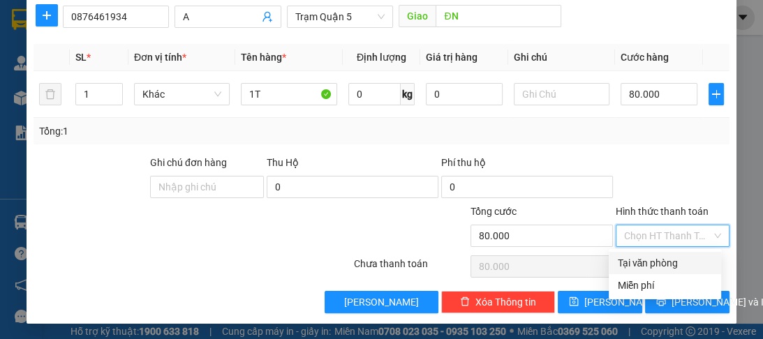
click at [637, 265] on div "Tại văn phòng" at bounding box center [665, 263] width 96 height 15
type input "0"
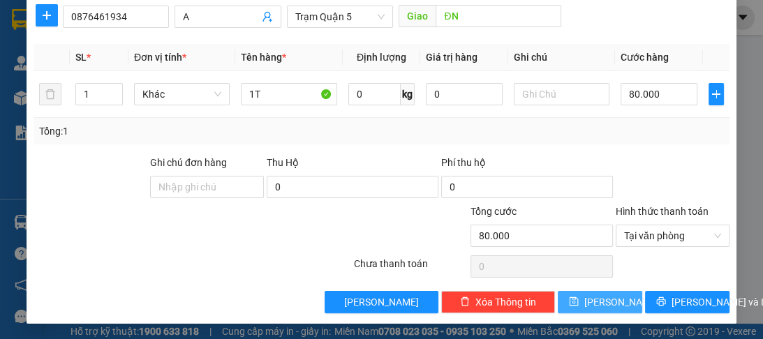
click at [601, 300] on span "[PERSON_NAME]" at bounding box center [621, 302] width 75 height 15
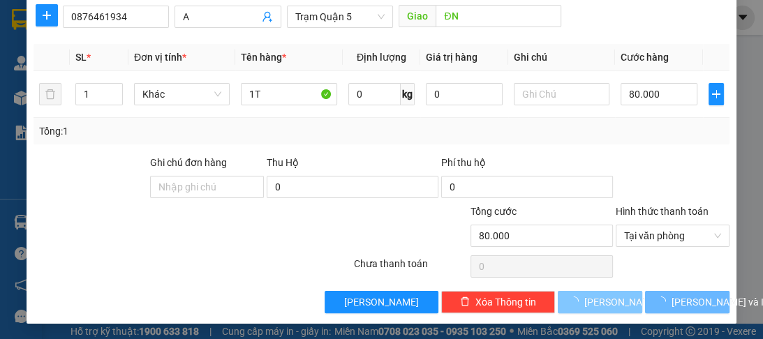
type input "0"
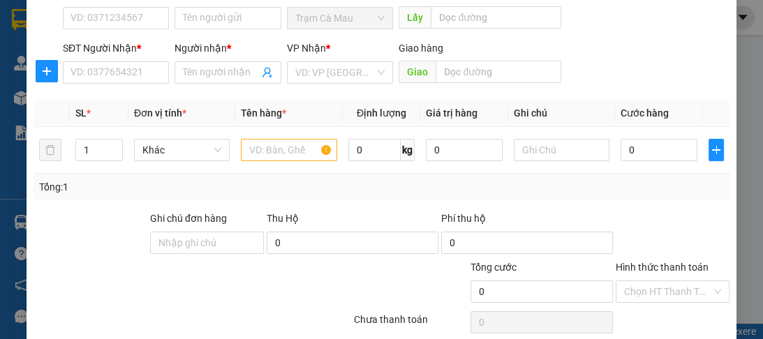
scroll to position [0, 0]
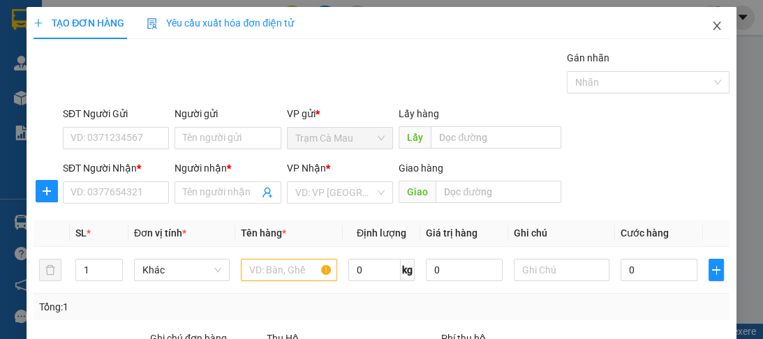
click at [712, 28] on icon "close" at bounding box center [717, 25] width 11 height 11
